Goal: Information Seeking & Learning: Find specific fact

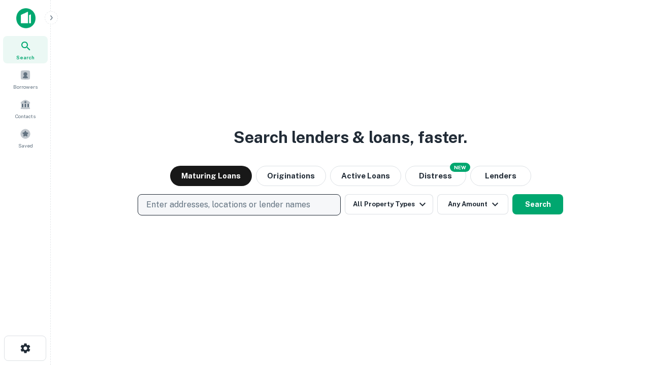
click at [239, 205] on p "Enter addresses, locations or lender names" at bounding box center [228, 205] width 164 height 12
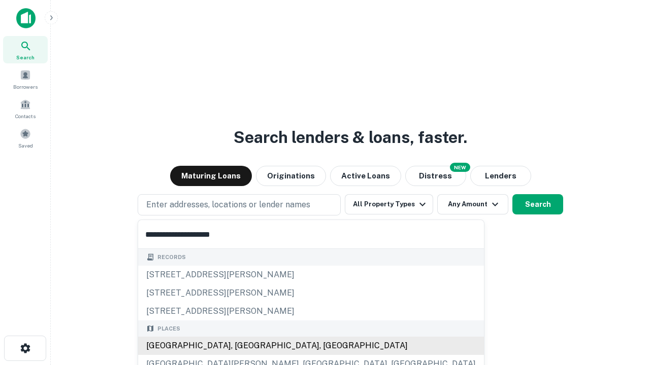
click at [243, 346] on div "[GEOGRAPHIC_DATA], [GEOGRAPHIC_DATA], [GEOGRAPHIC_DATA]" at bounding box center [311, 346] width 346 height 18
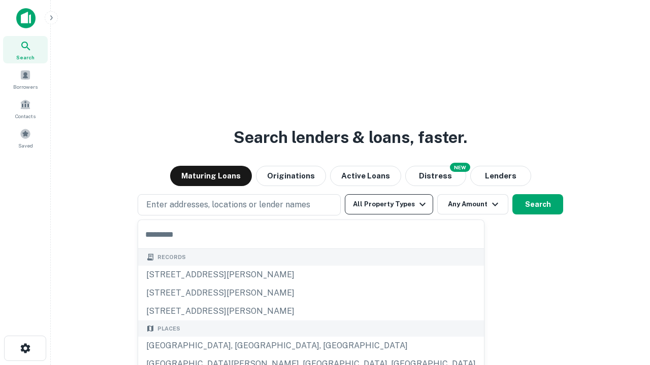
click at [389, 205] on button "All Property Types" at bounding box center [389, 204] width 88 height 20
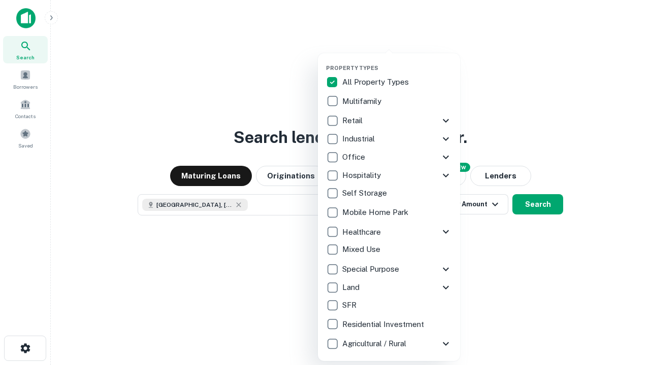
click at [397, 61] on button "button" at bounding box center [397, 61] width 142 height 1
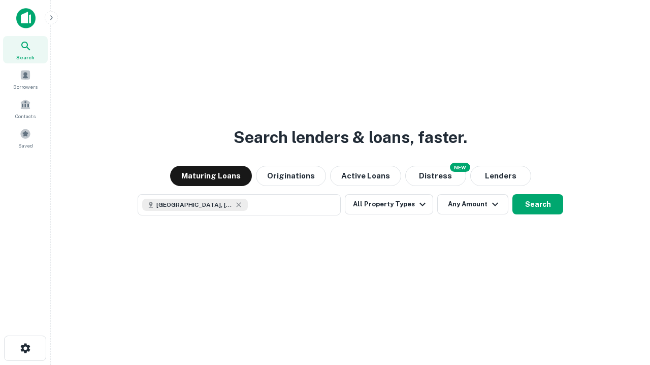
scroll to position [16, 0]
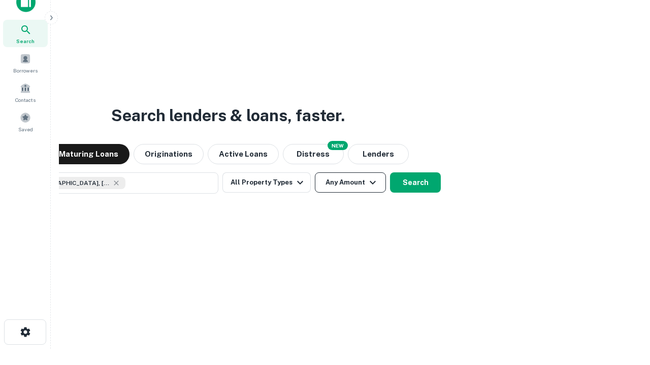
click at [315, 173] on button "Any Amount" at bounding box center [350, 183] width 71 height 20
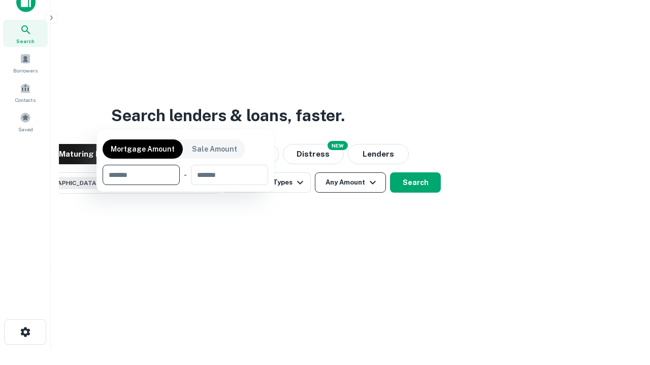
scroll to position [73, 287]
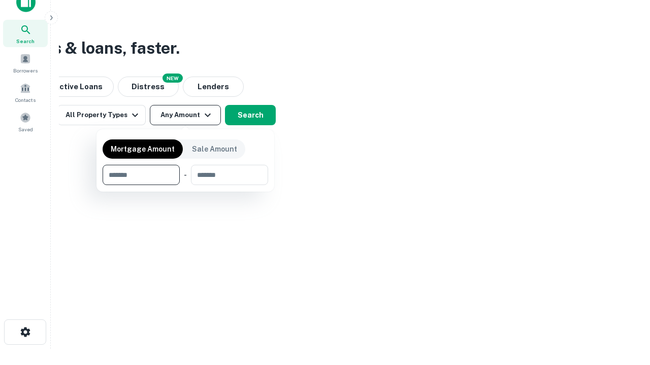
type input "*******"
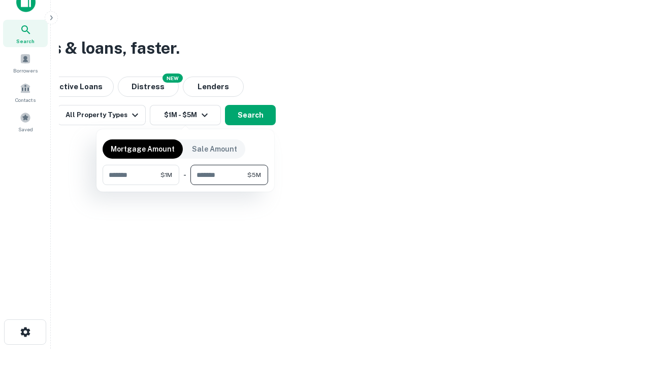
type input "*******"
click at [185, 185] on button "button" at bounding box center [185, 185] width 165 height 1
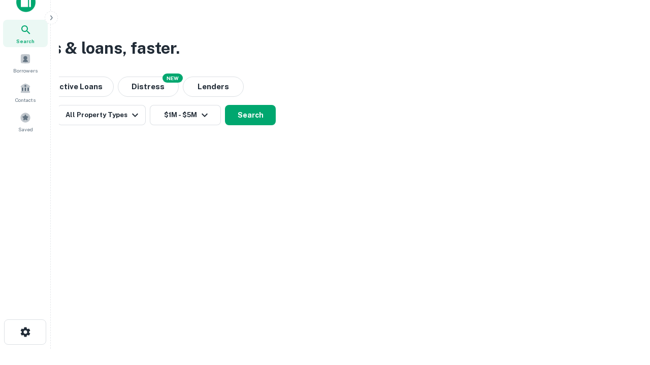
scroll to position [16, 0]
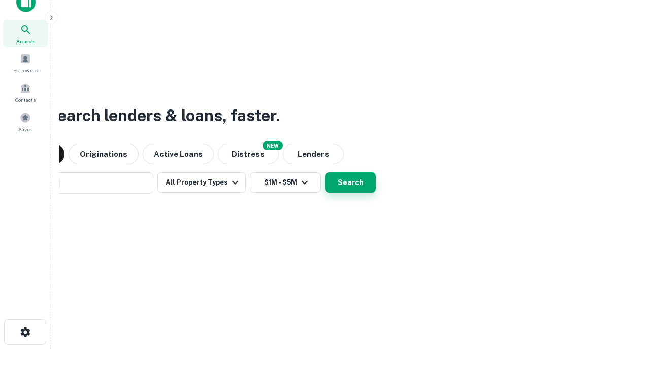
click at [325, 173] on button "Search" at bounding box center [350, 183] width 51 height 20
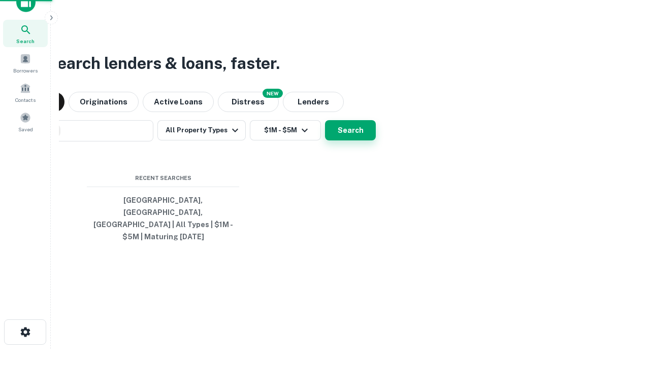
scroll to position [33, 287]
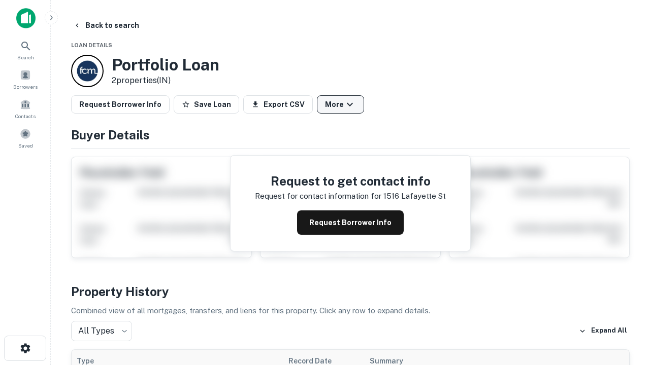
click at [340, 105] on button "More" at bounding box center [340, 104] width 47 height 18
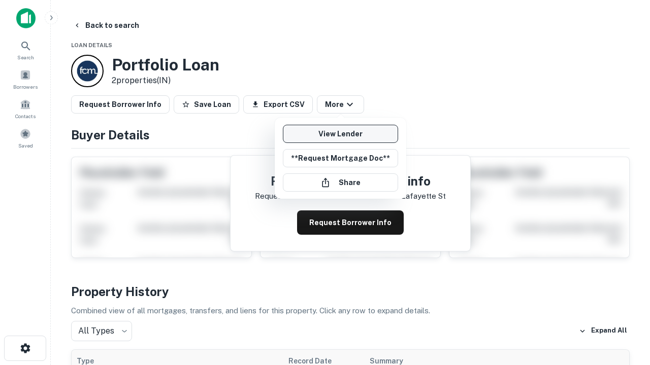
click at [340, 134] on link "View Lender" at bounding box center [340, 134] width 115 height 18
